Goal: Check status

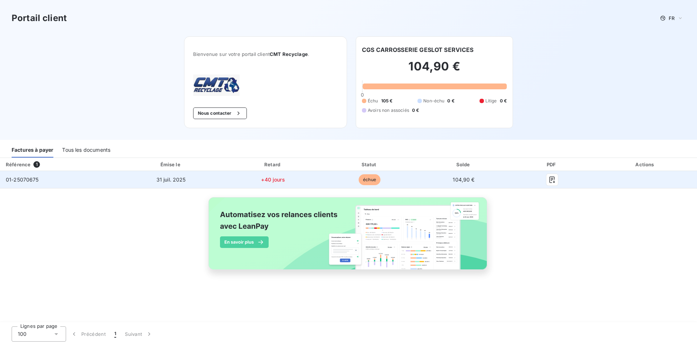
click at [62, 182] on td "01-25070675" at bounding box center [59, 179] width 118 height 17
click at [554, 180] on icon "button" at bounding box center [552, 179] width 7 height 7
